Goal: Task Accomplishment & Management: Manage account settings

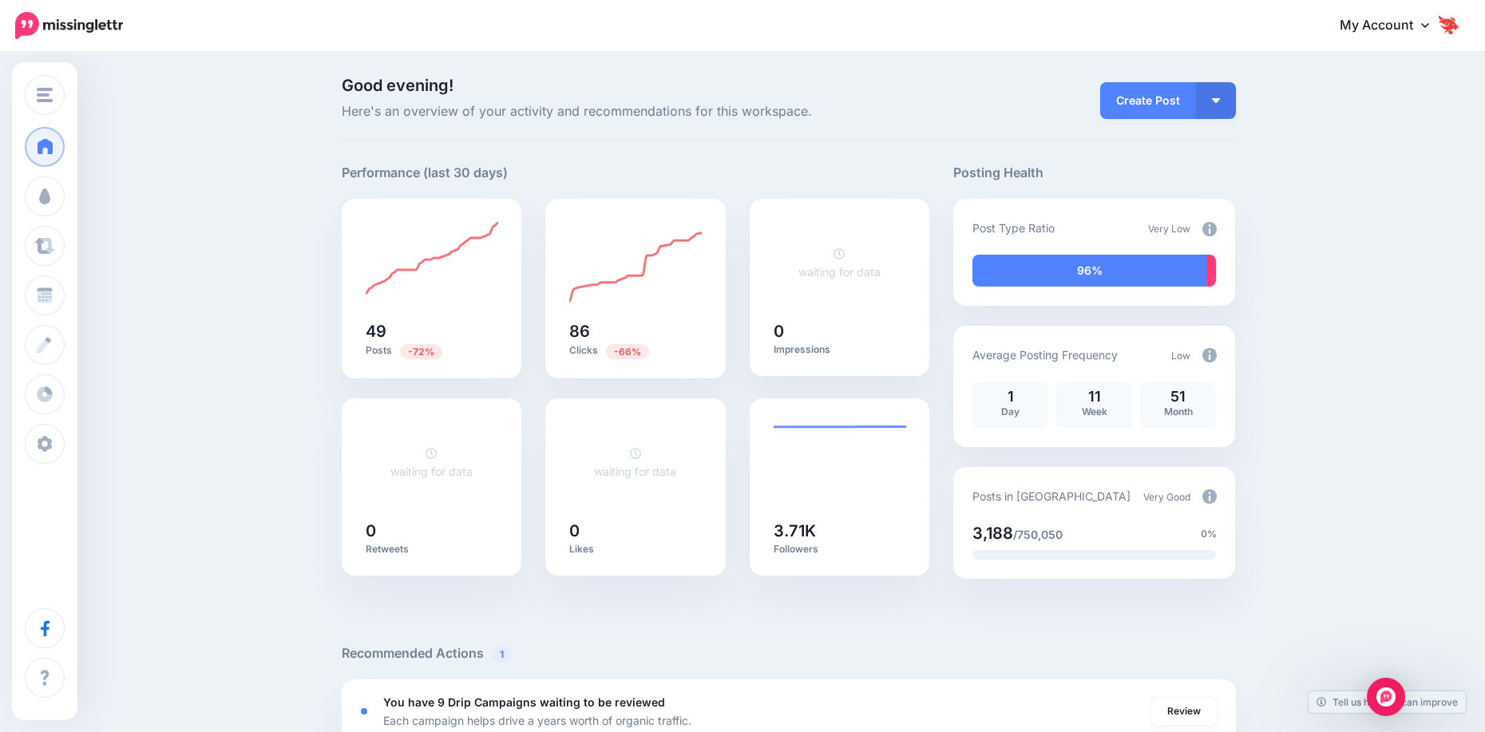
click at [92, 393] on span "Analytics" at bounding box center [88, 394] width 51 height 14
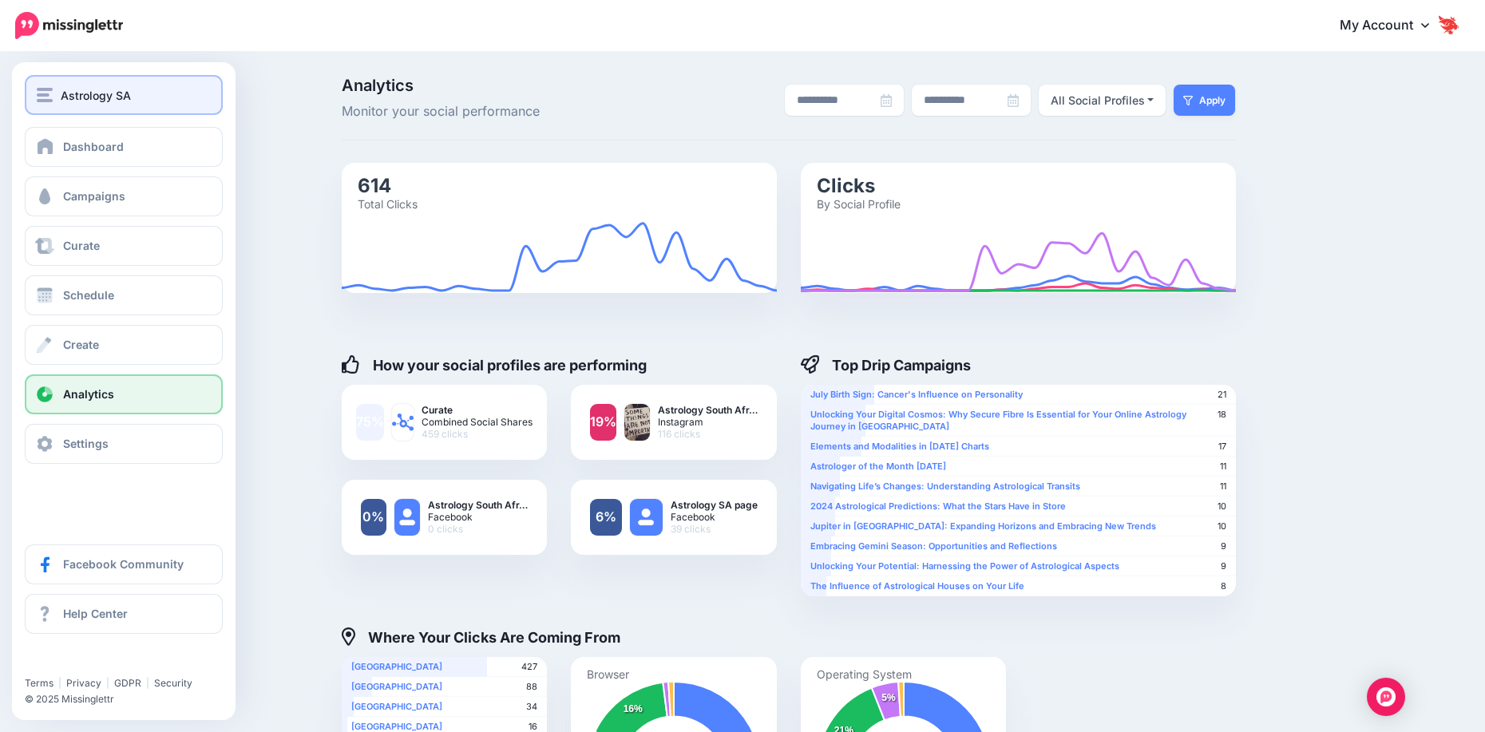
click at [36, 107] on button "Astrology SA" at bounding box center [124, 95] width 198 height 40
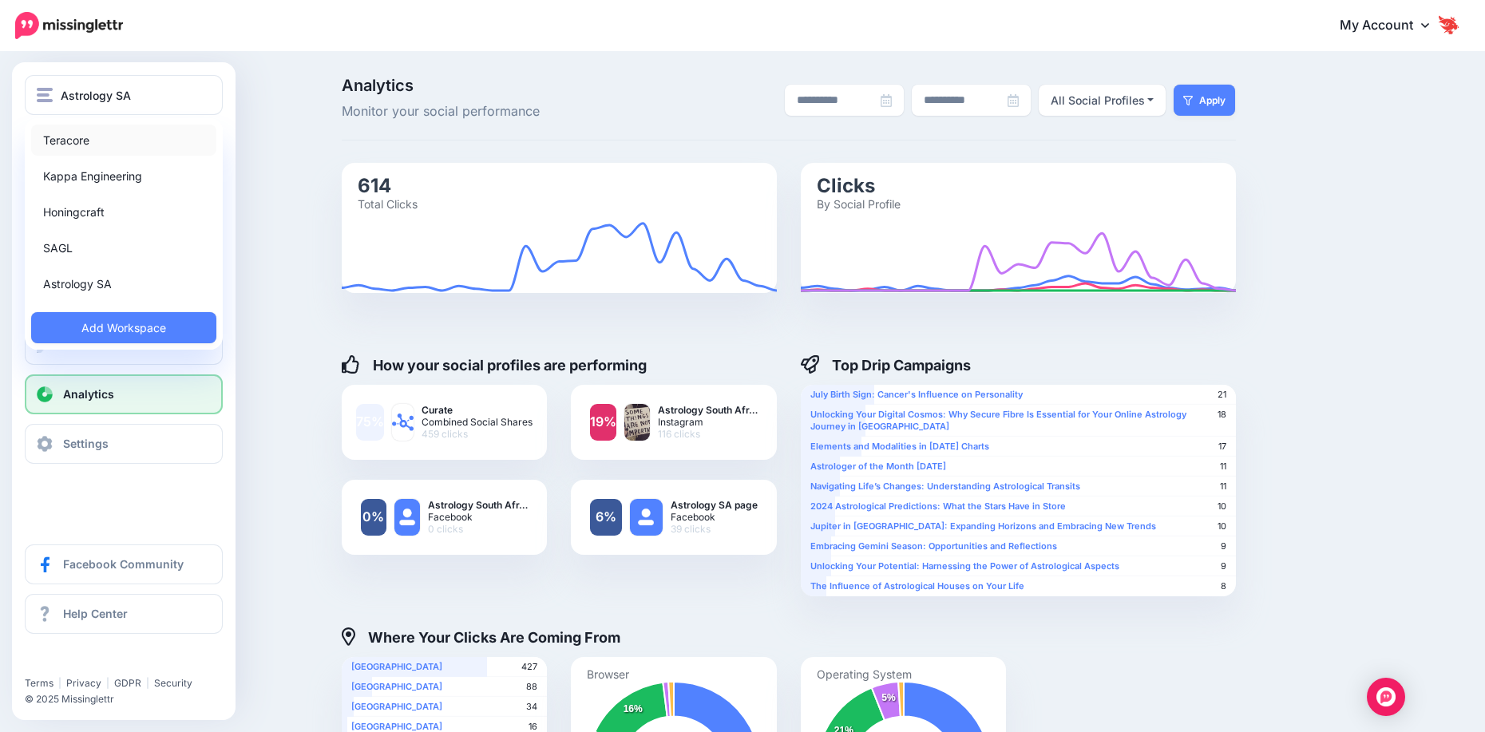
click at [75, 154] on link "Teracore" at bounding box center [123, 140] width 185 height 31
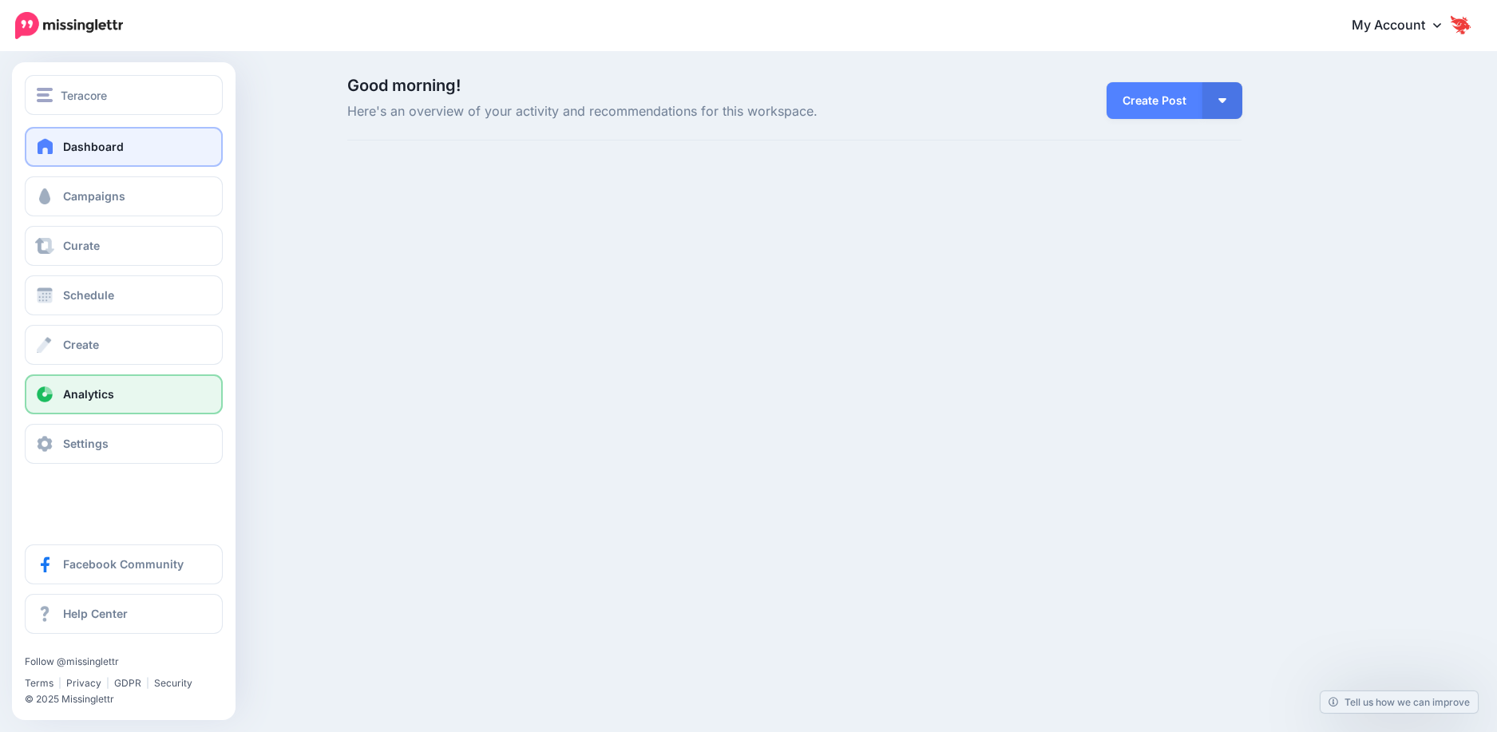
click at [85, 380] on link "Analytics" at bounding box center [124, 394] width 198 height 40
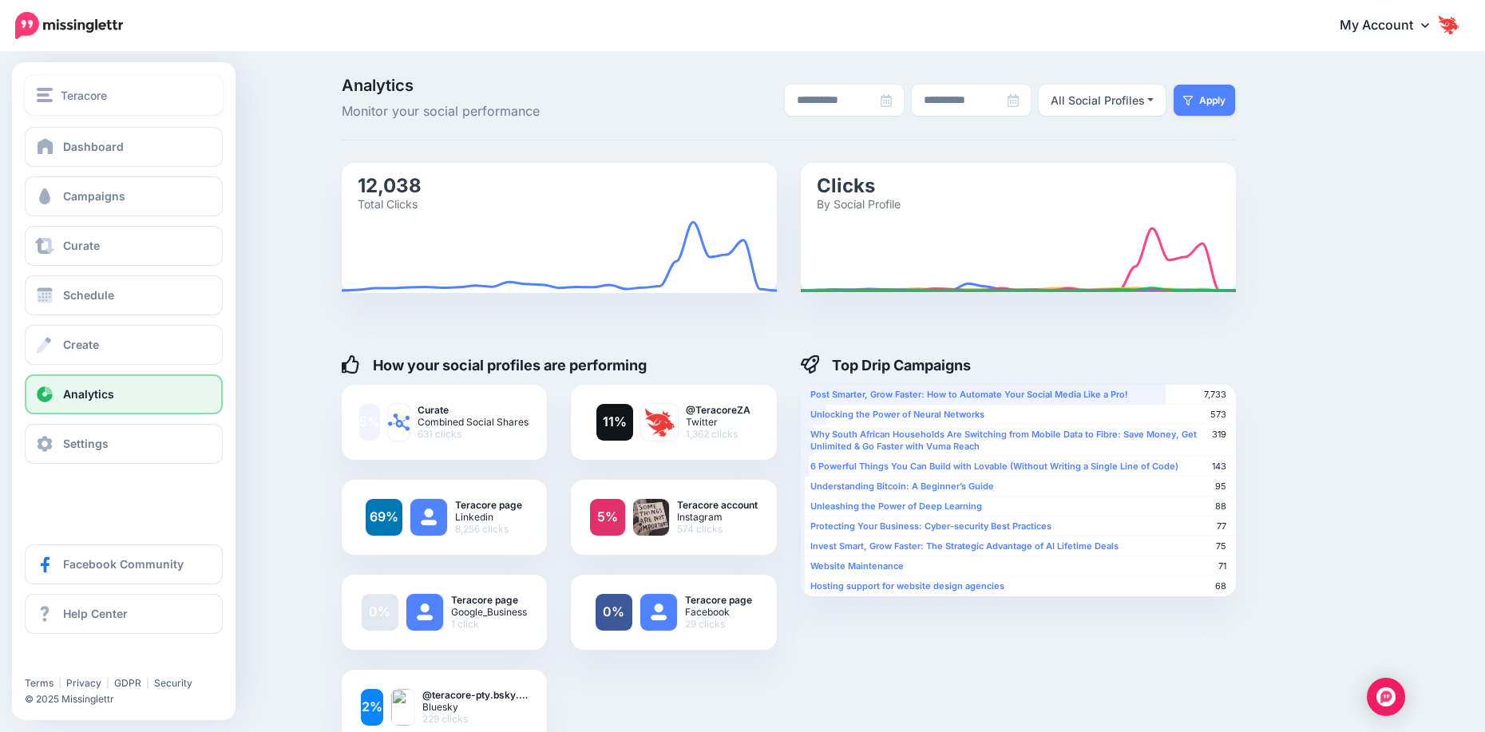
drag, startPoint x: 61, startPoint y: 106, endPoint x: 68, endPoint y: 115, distance: 10.9
click at [61, 106] on button "Teracore" at bounding box center [124, 95] width 198 height 40
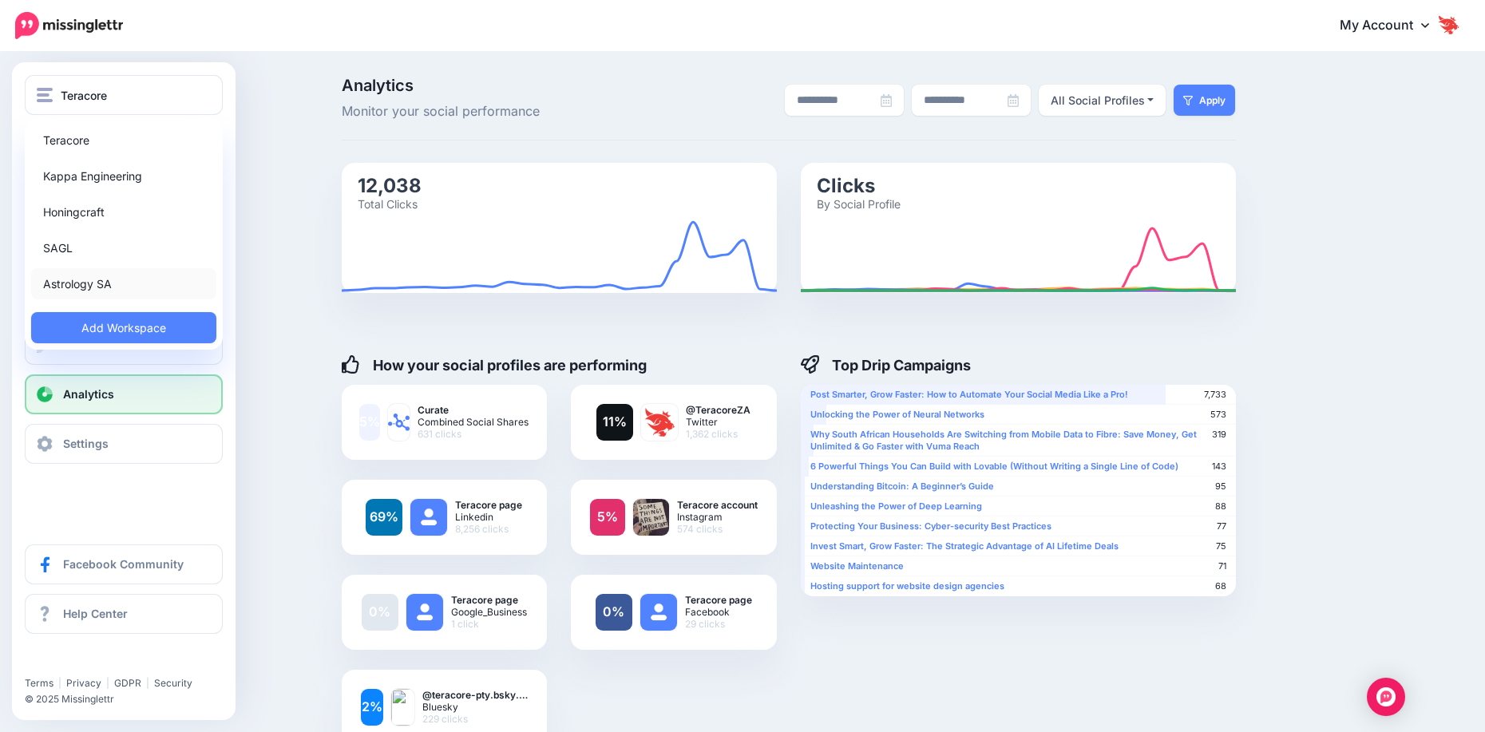
click at [97, 289] on link "Astrology SA" at bounding box center [123, 283] width 185 height 31
